Goal: Connect with others: Connect with others

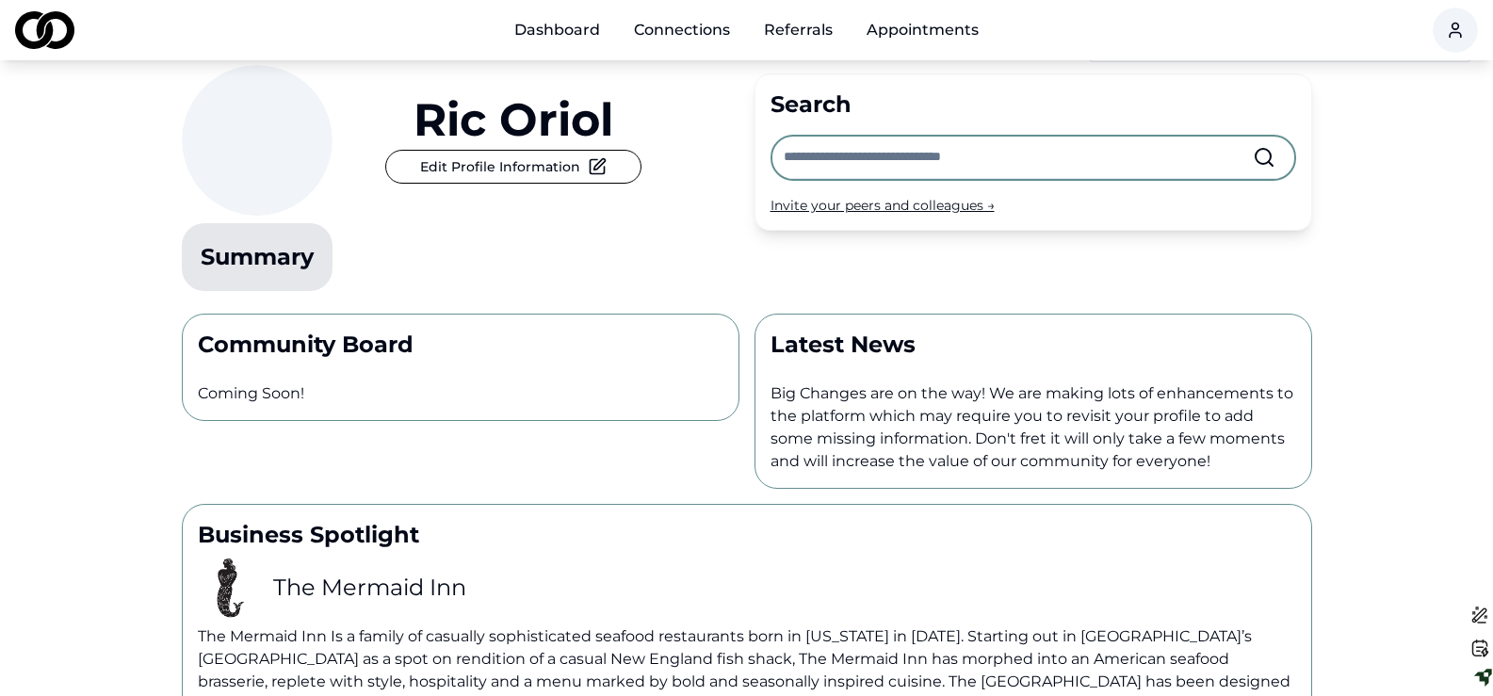
scroll to position [24, 0]
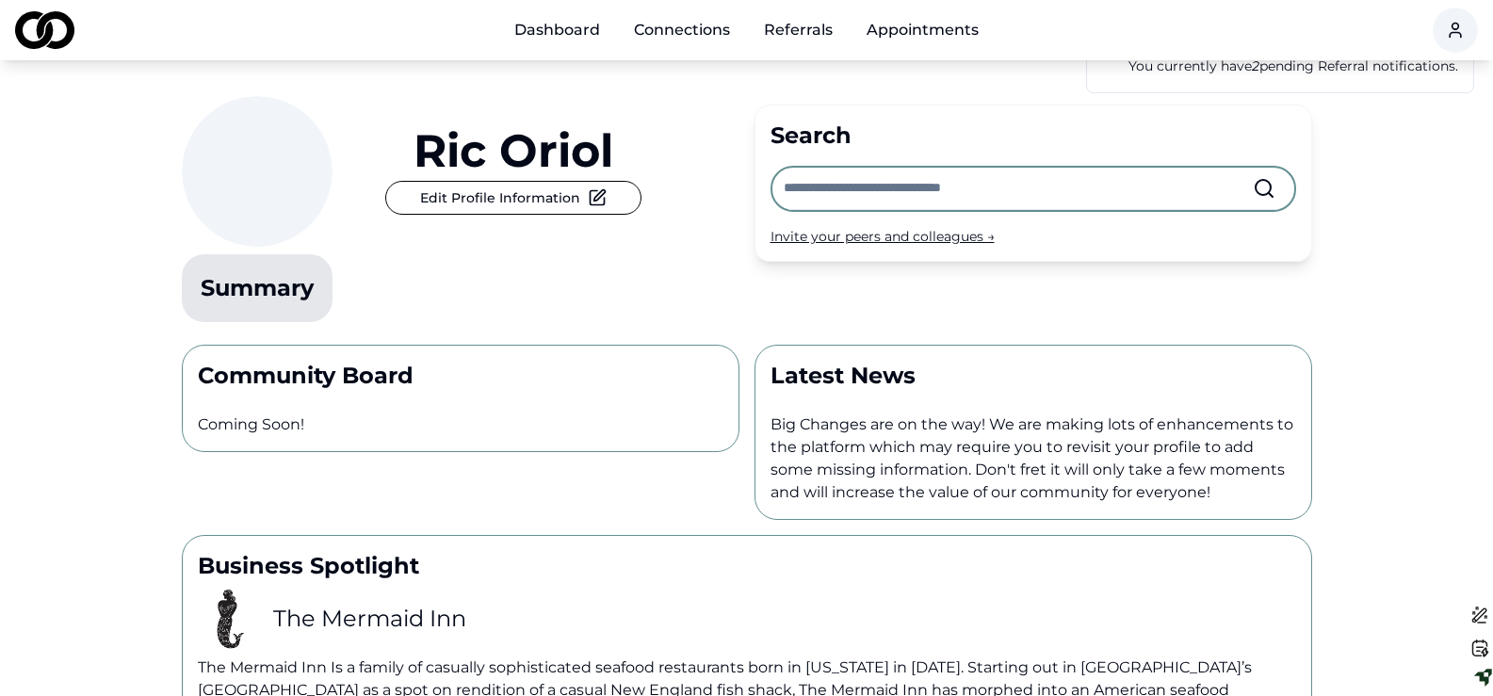
click at [832, 187] on input "text" at bounding box center [1017, 188] width 469 height 41
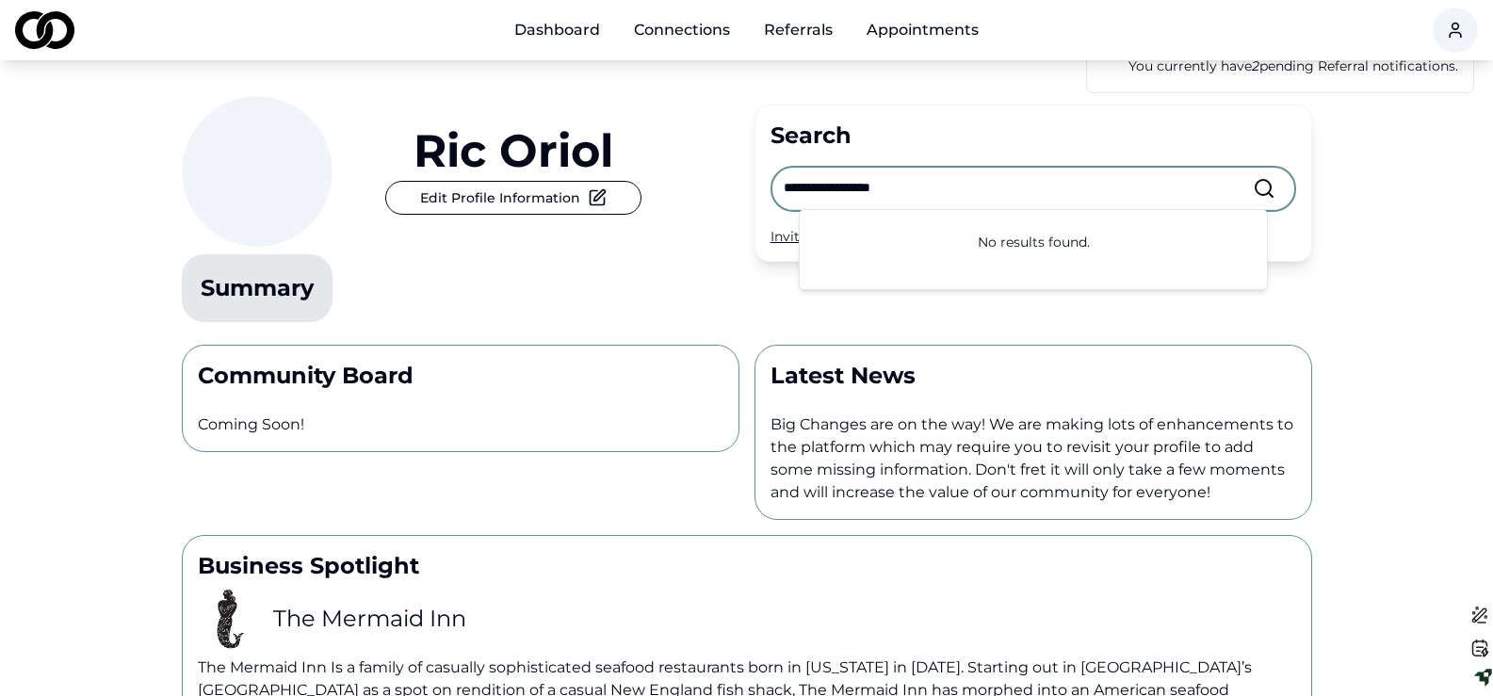
click at [976, 117] on div "**********" at bounding box center [1032, 183] width 557 height 157
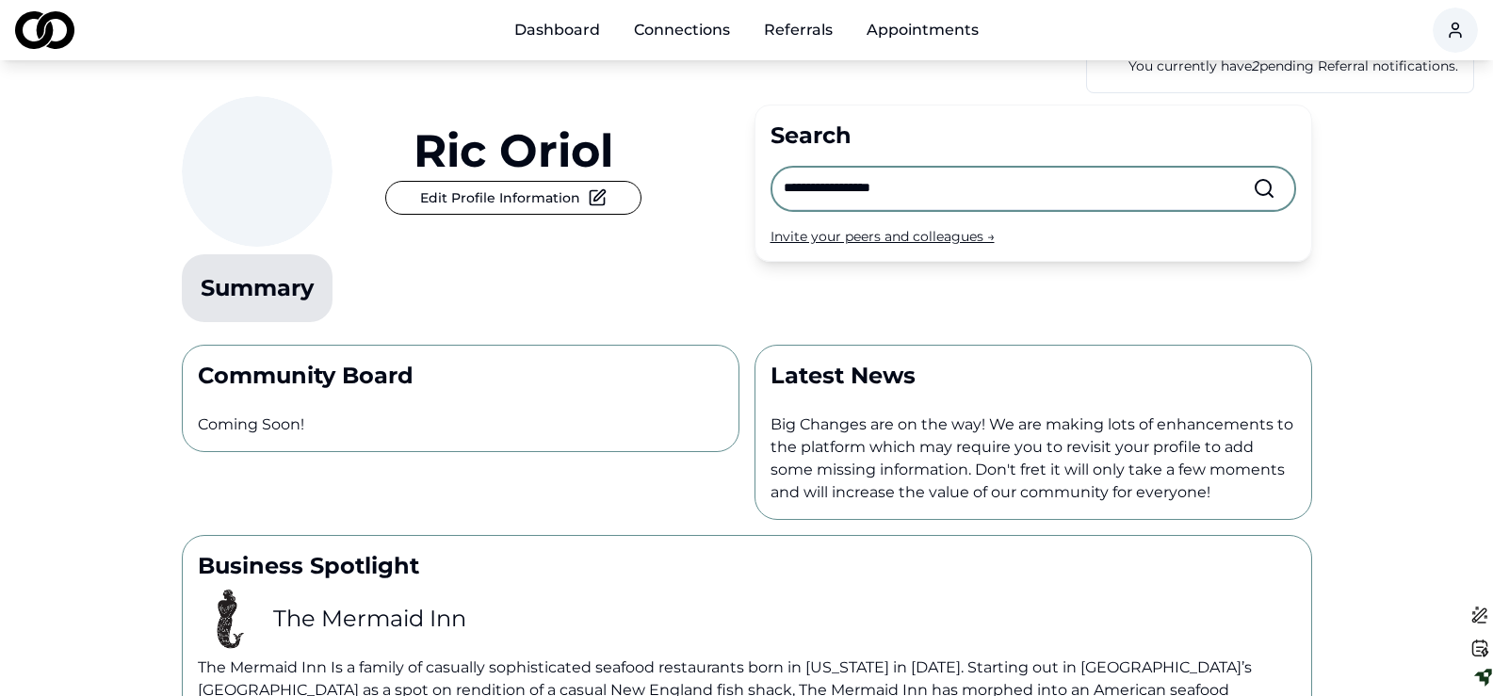
click at [927, 186] on input "**********" at bounding box center [1017, 188] width 469 height 41
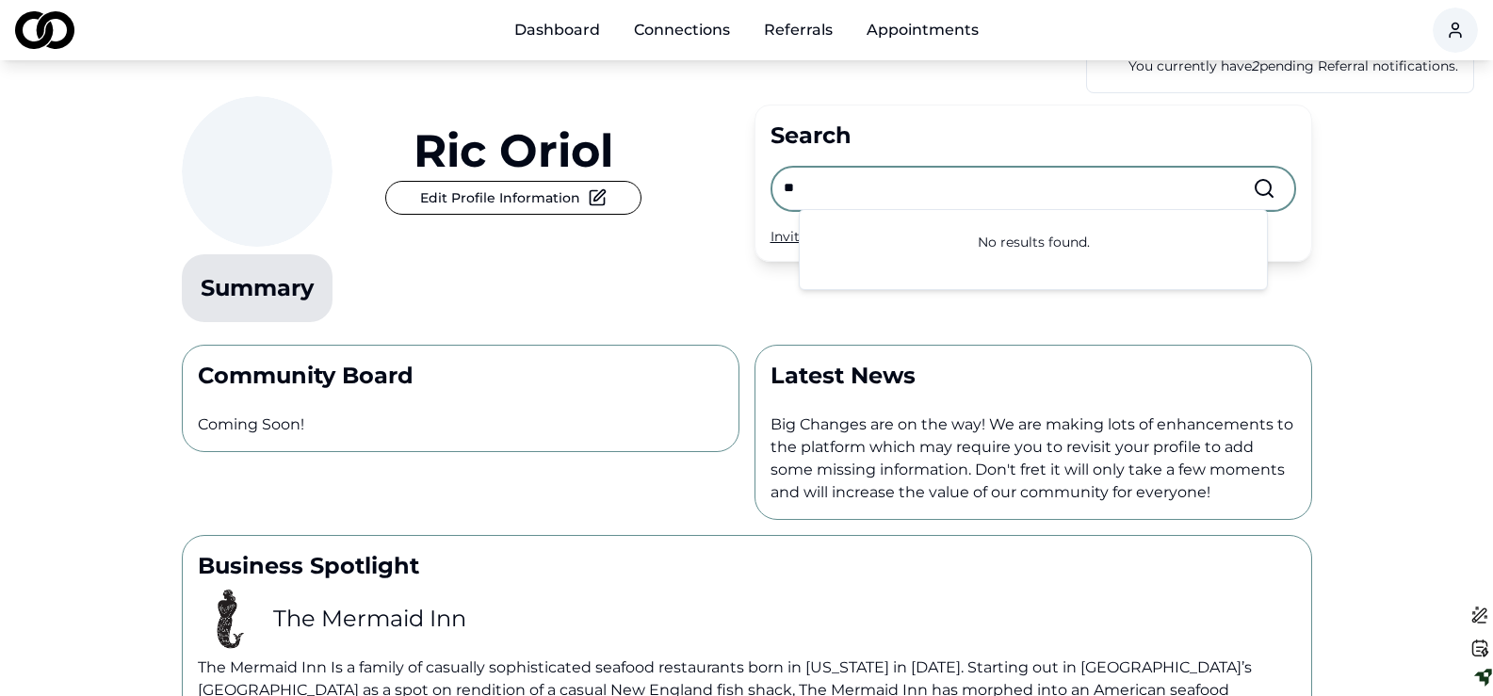
type input "*"
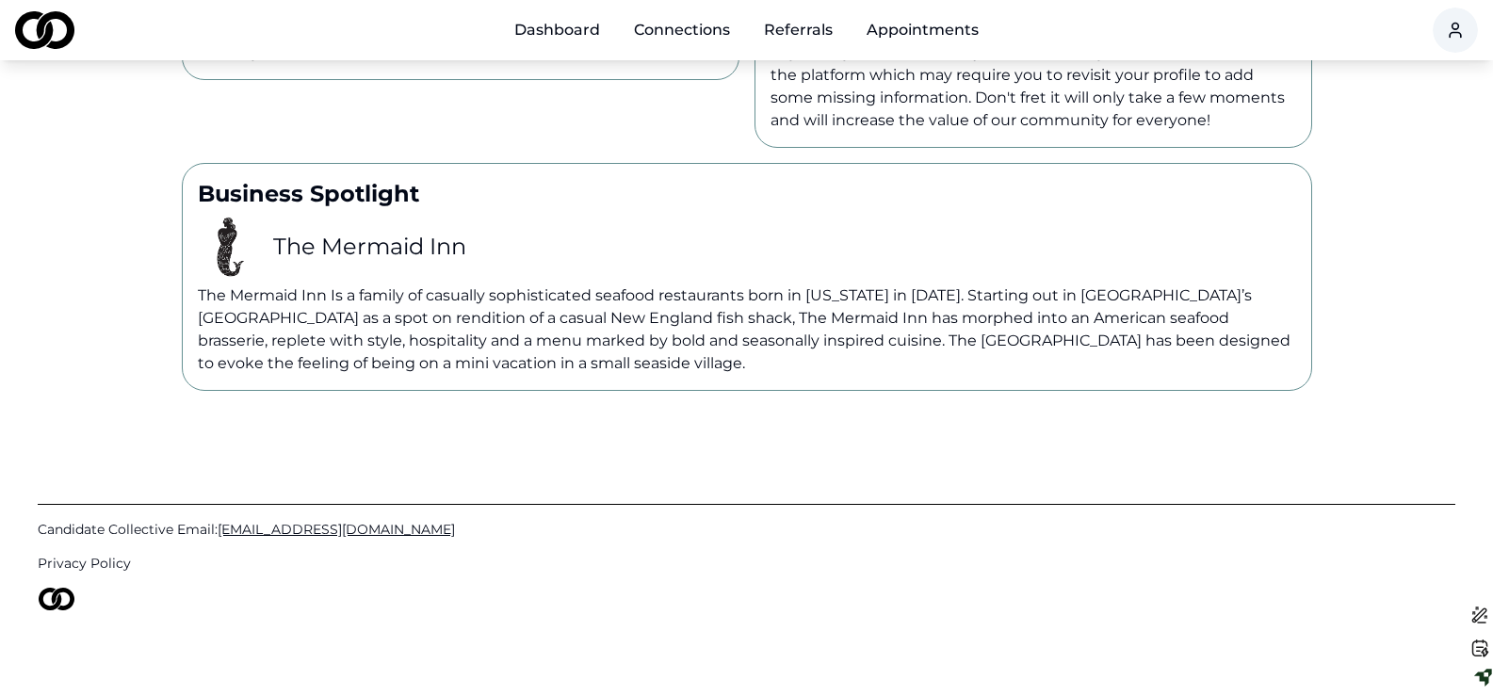
scroll to position [401, 0]
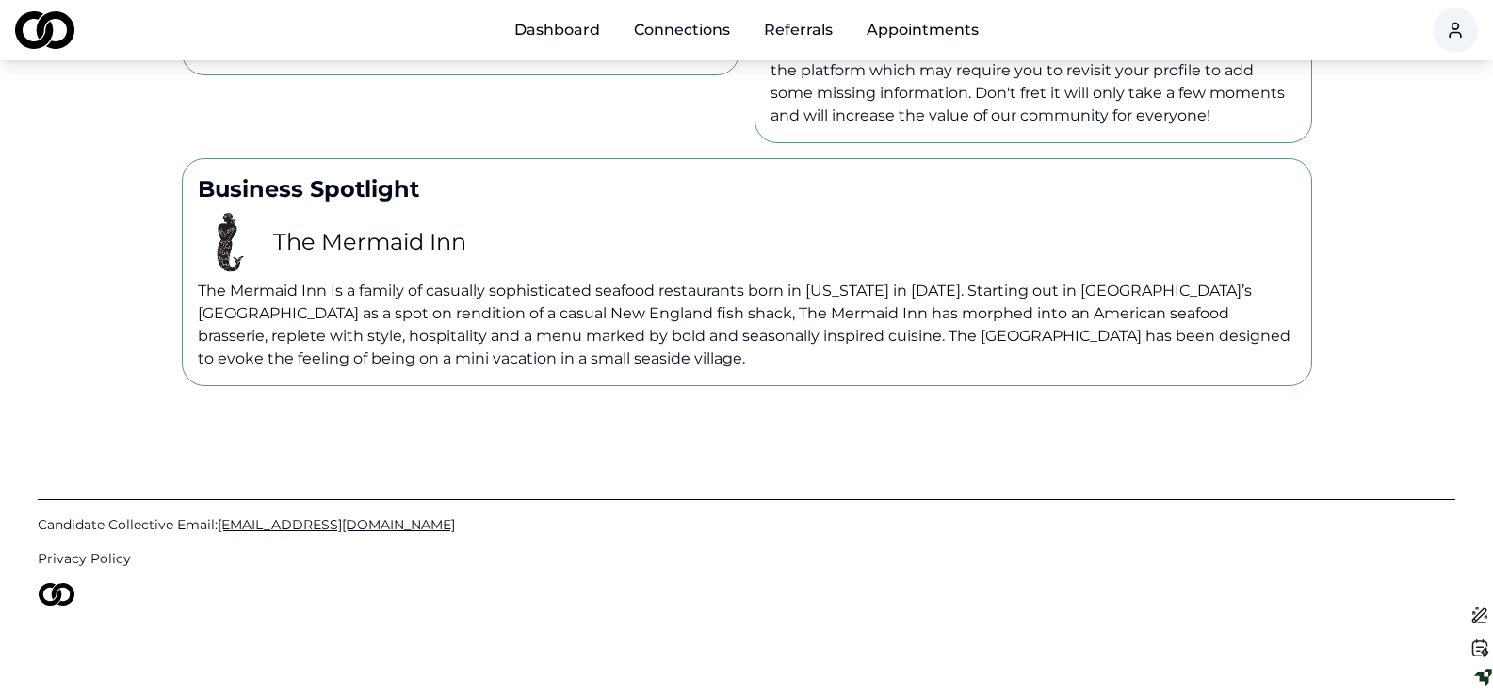
click at [402, 234] on h3 "The Mermaid Inn" at bounding box center [369, 242] width 193 height 30
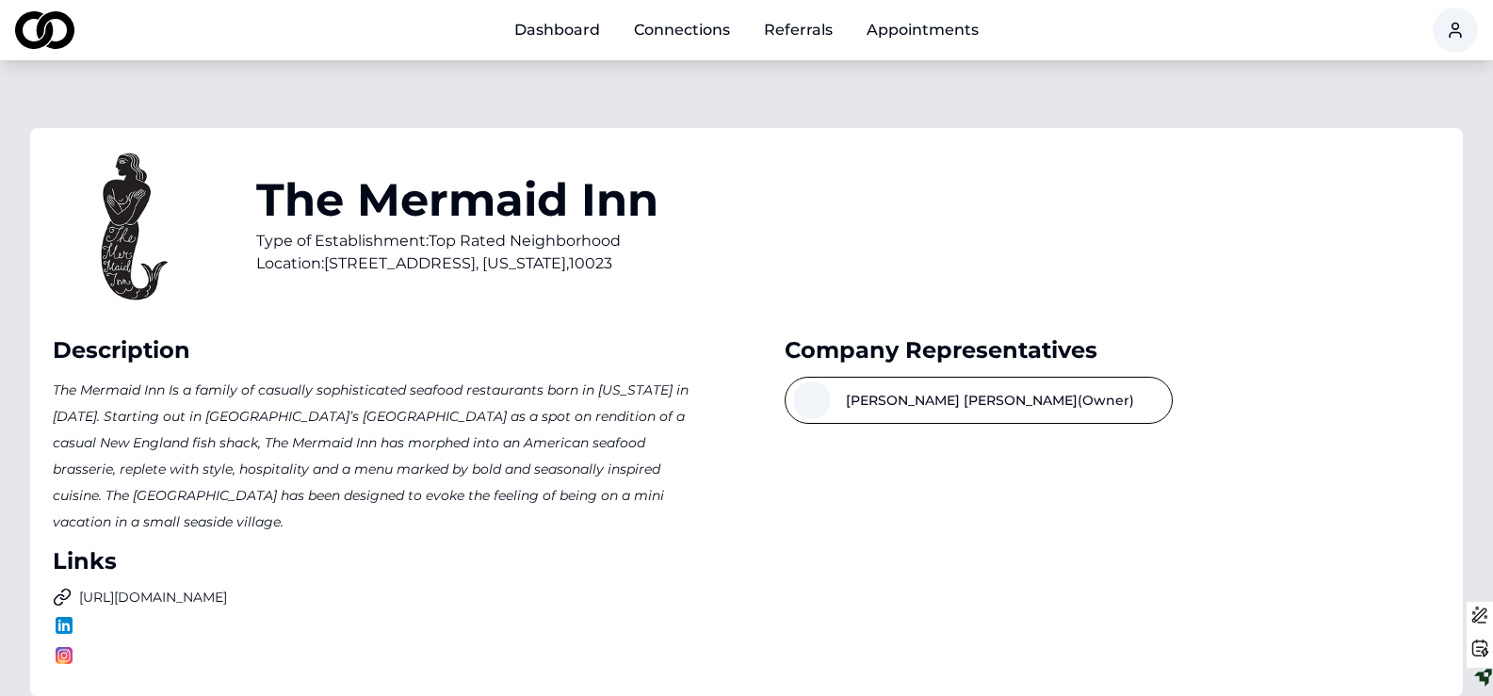
click at [844, 401] on button "[PERSON_NAME] (Owner)" at bounding box center [978, 400] width 388 height 47
click at [677, 29] on link "Connections" at bounding box center [682, 30] width 126 height 38
click at [813, 26] on link "Referrals" at bounding box center [798, 30] width 99 height 38
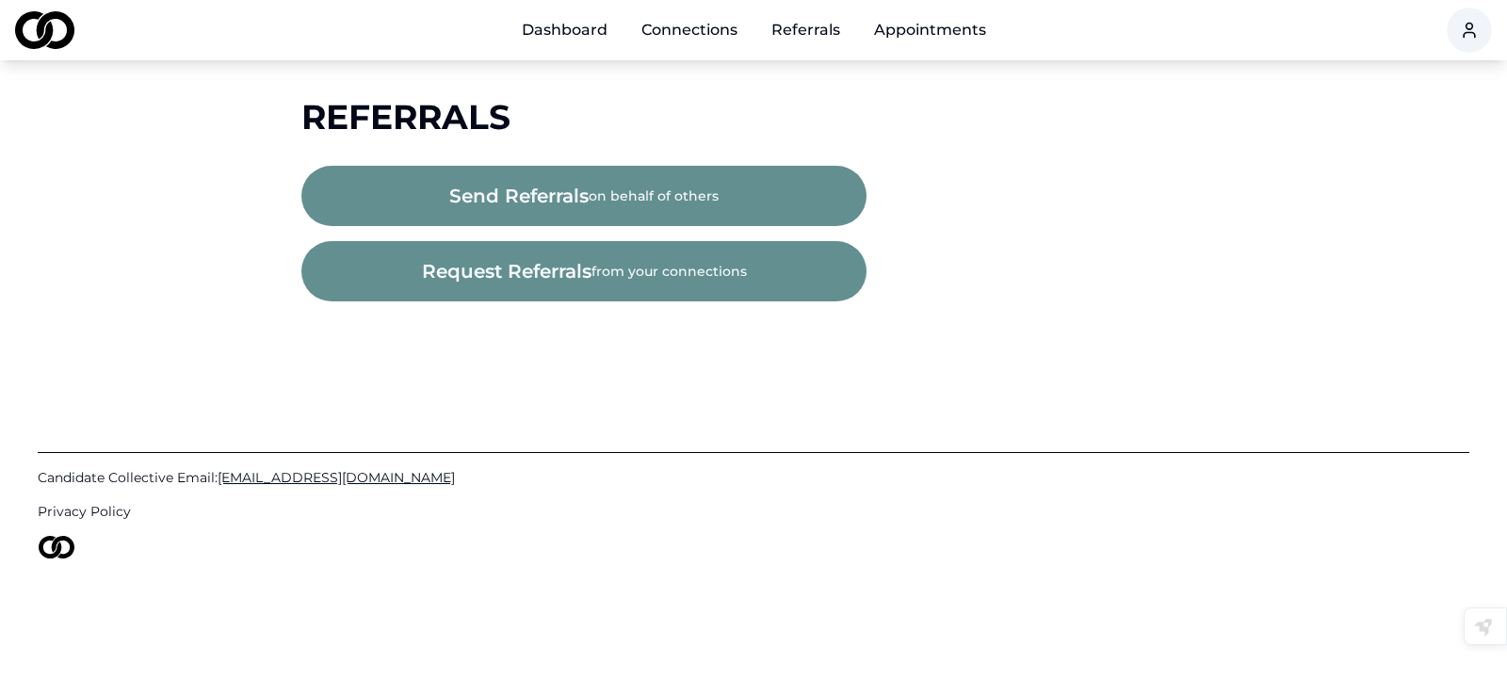
click at [558, 28] on link "Dashboard" at bounding box center [565, 30] width 116 height 38
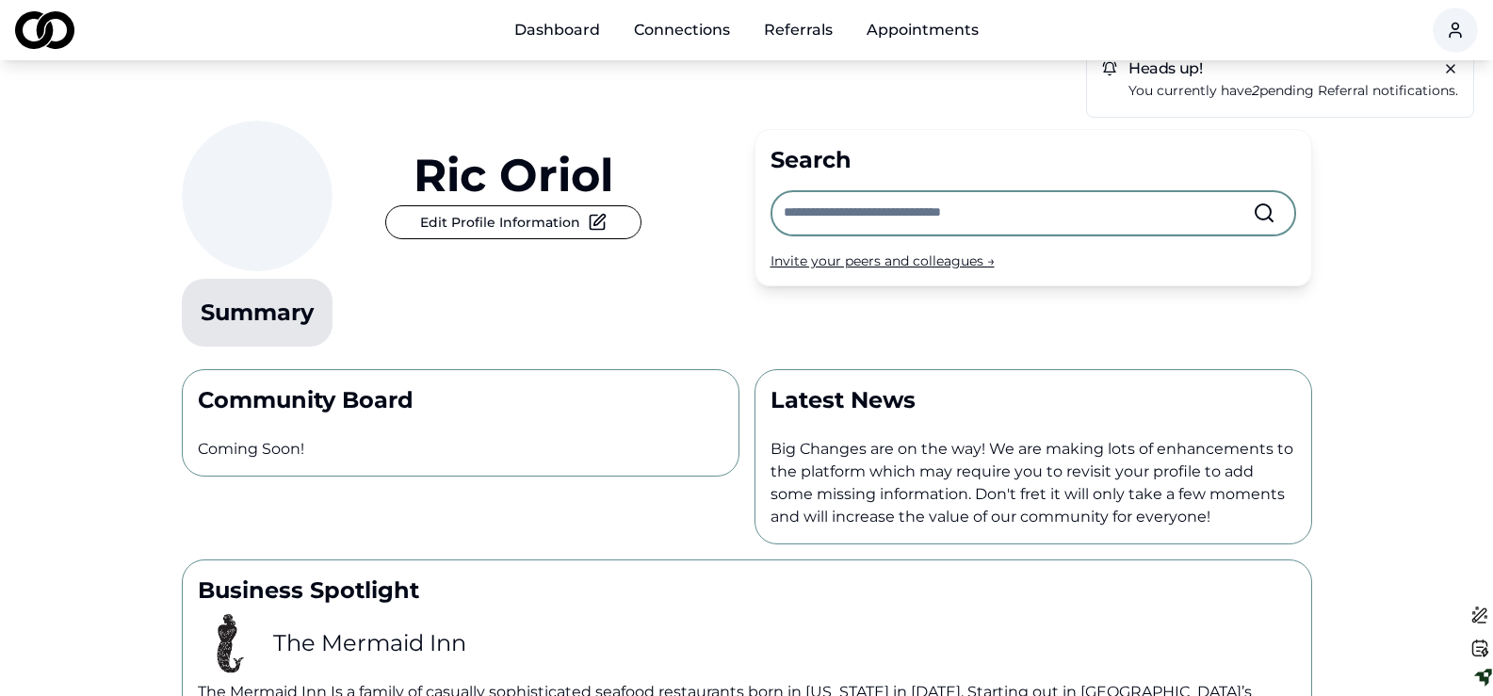
click at [936, 24] on link "Appointments" at bounding box center [922, 30] width 142 height 38
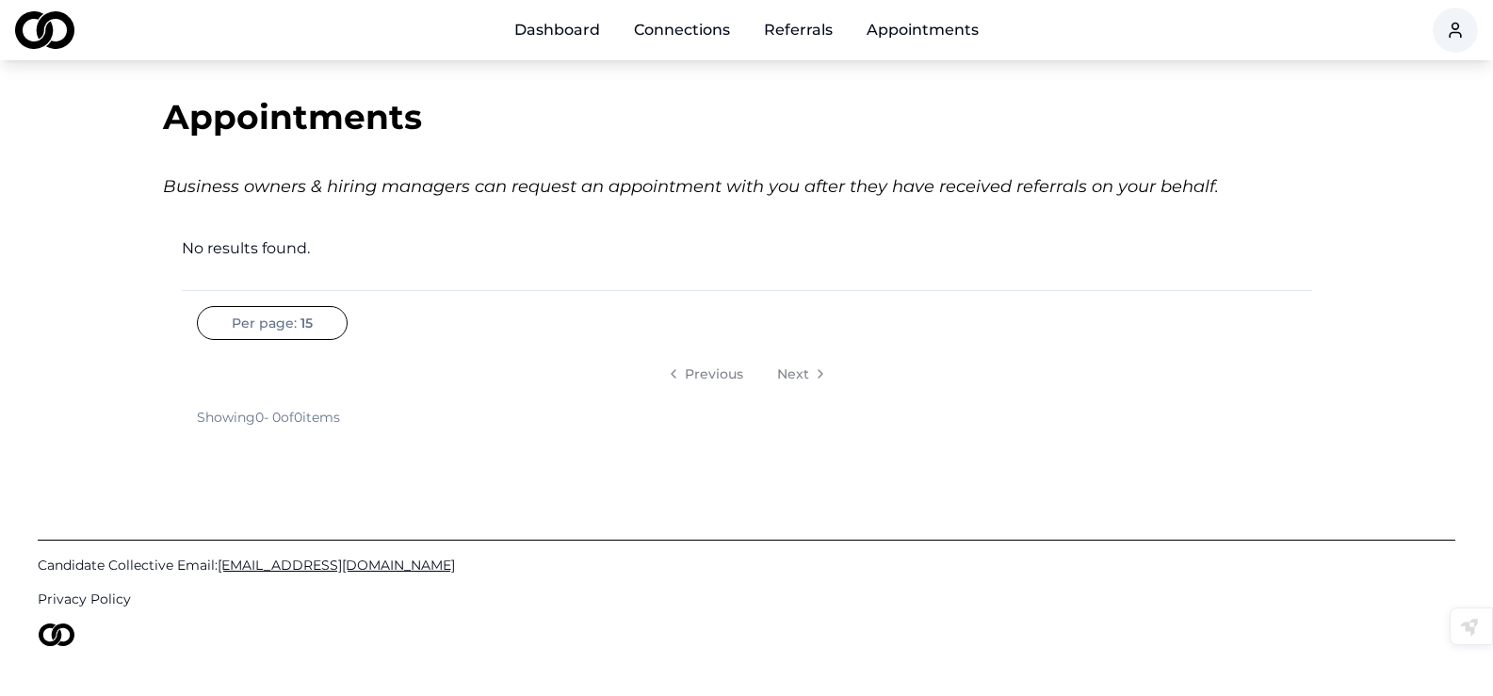
click at [580, 30] on link "Dashboard" at bounding box center [557, 30] width 116 height 38
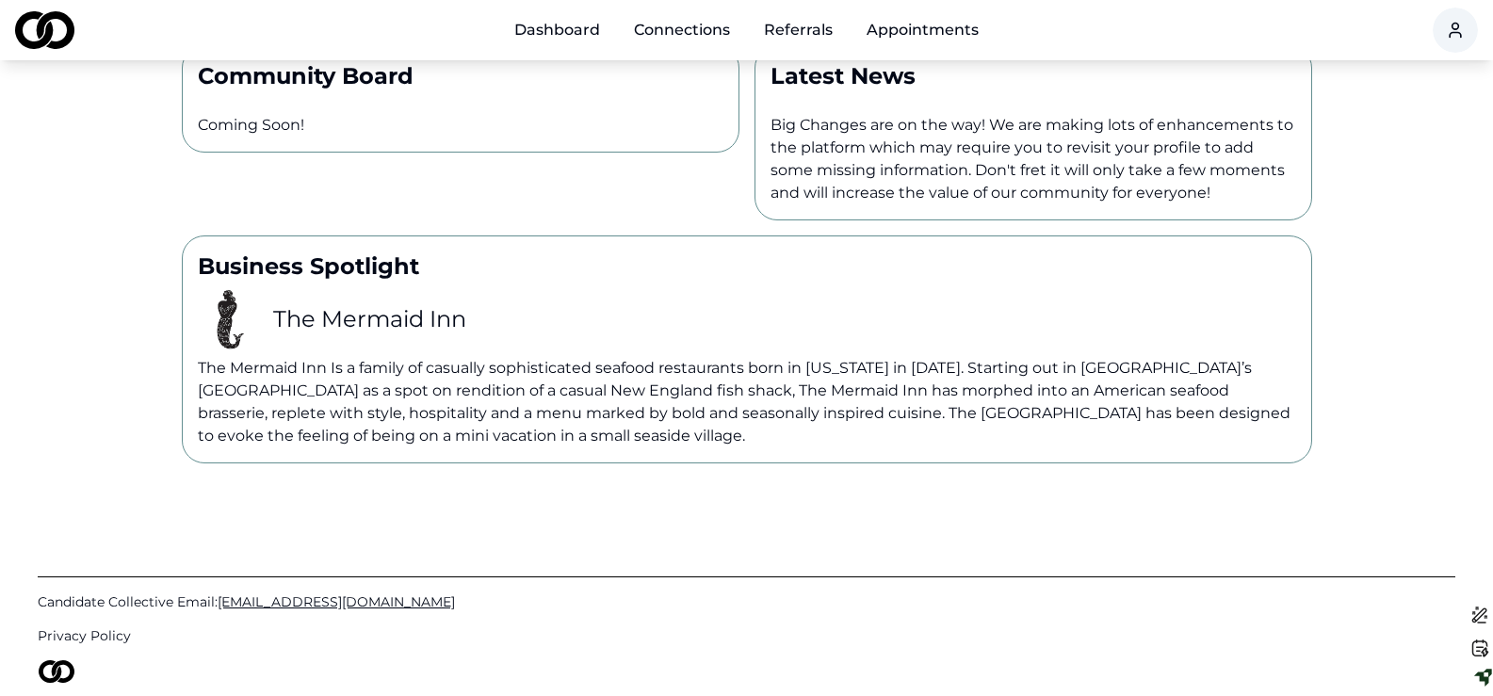
scroll to position [377, 0]
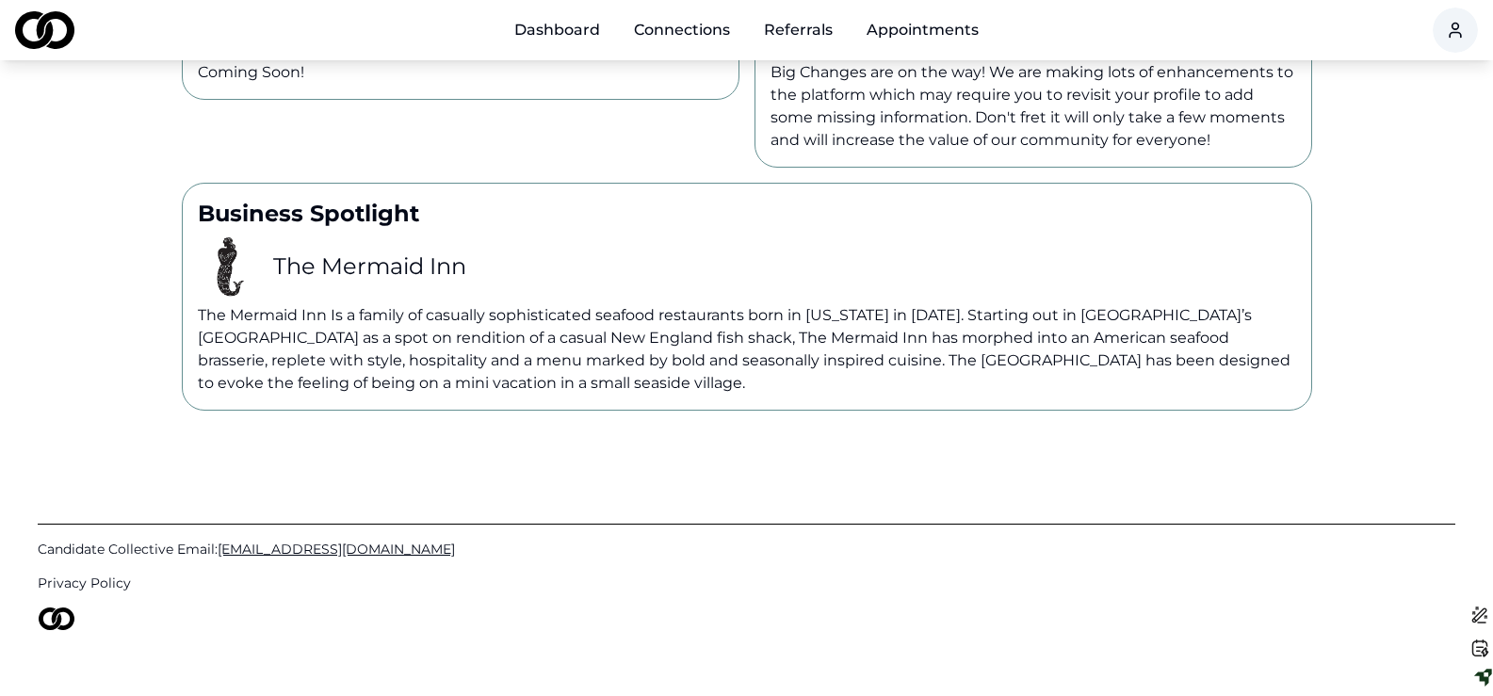
click at [337, 266] on h3 "The Mermaid Inn" at bounding box center [369, 266] width 193 height 30
